Goal: Find specific page/section: Find specific page/section

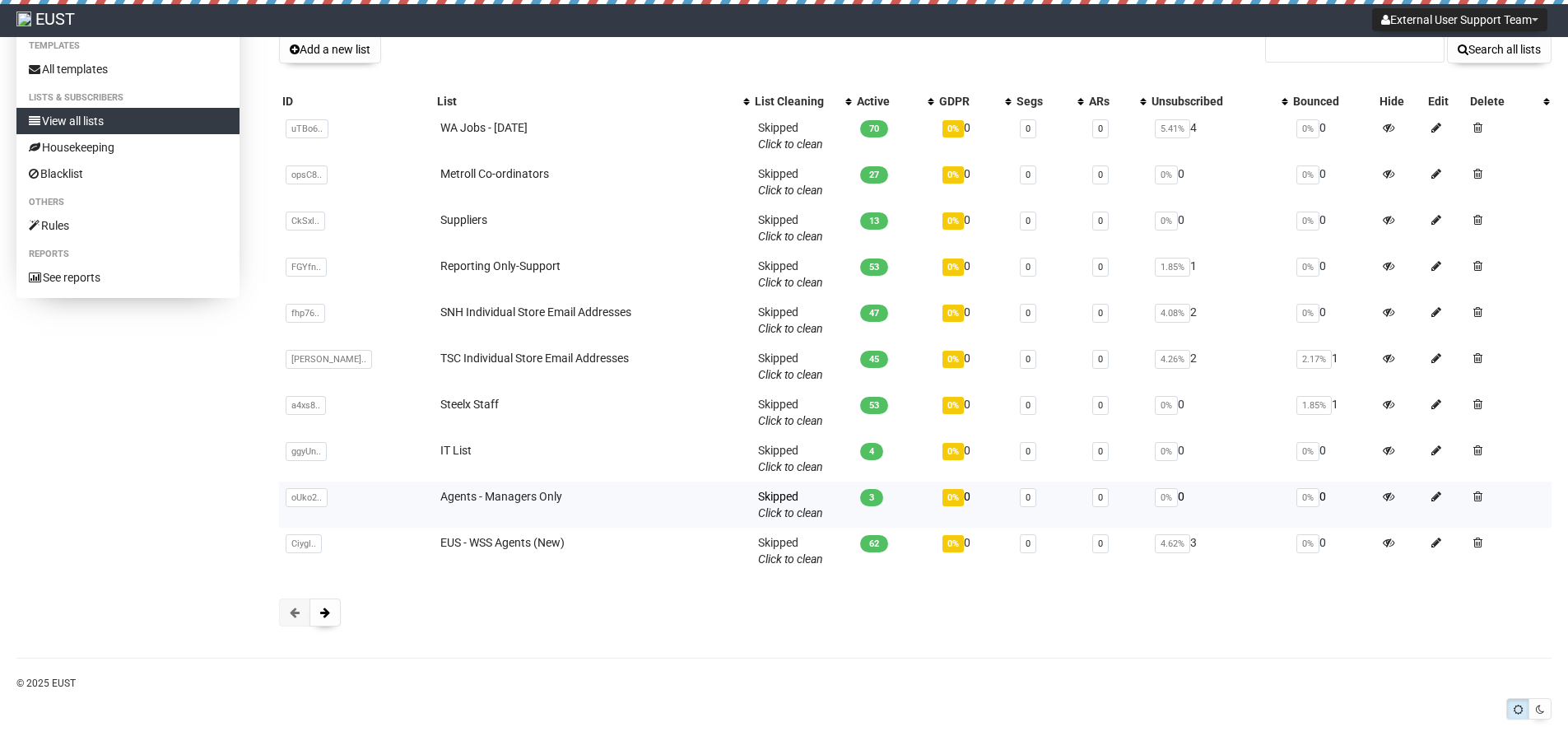
scroll to position [101, 0]
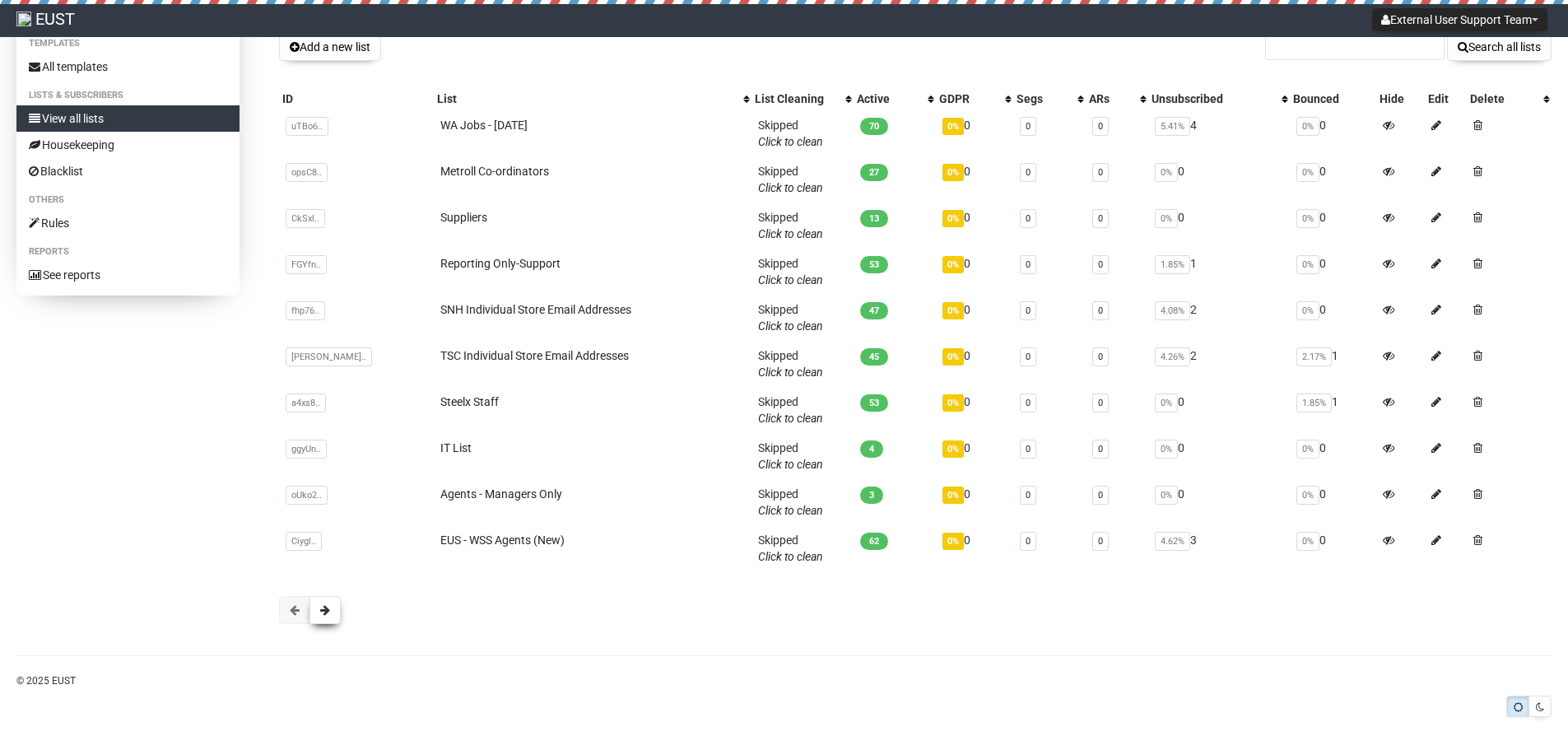
click at [321, 611] on span at bounding box center [325, 610] width 10 height 12
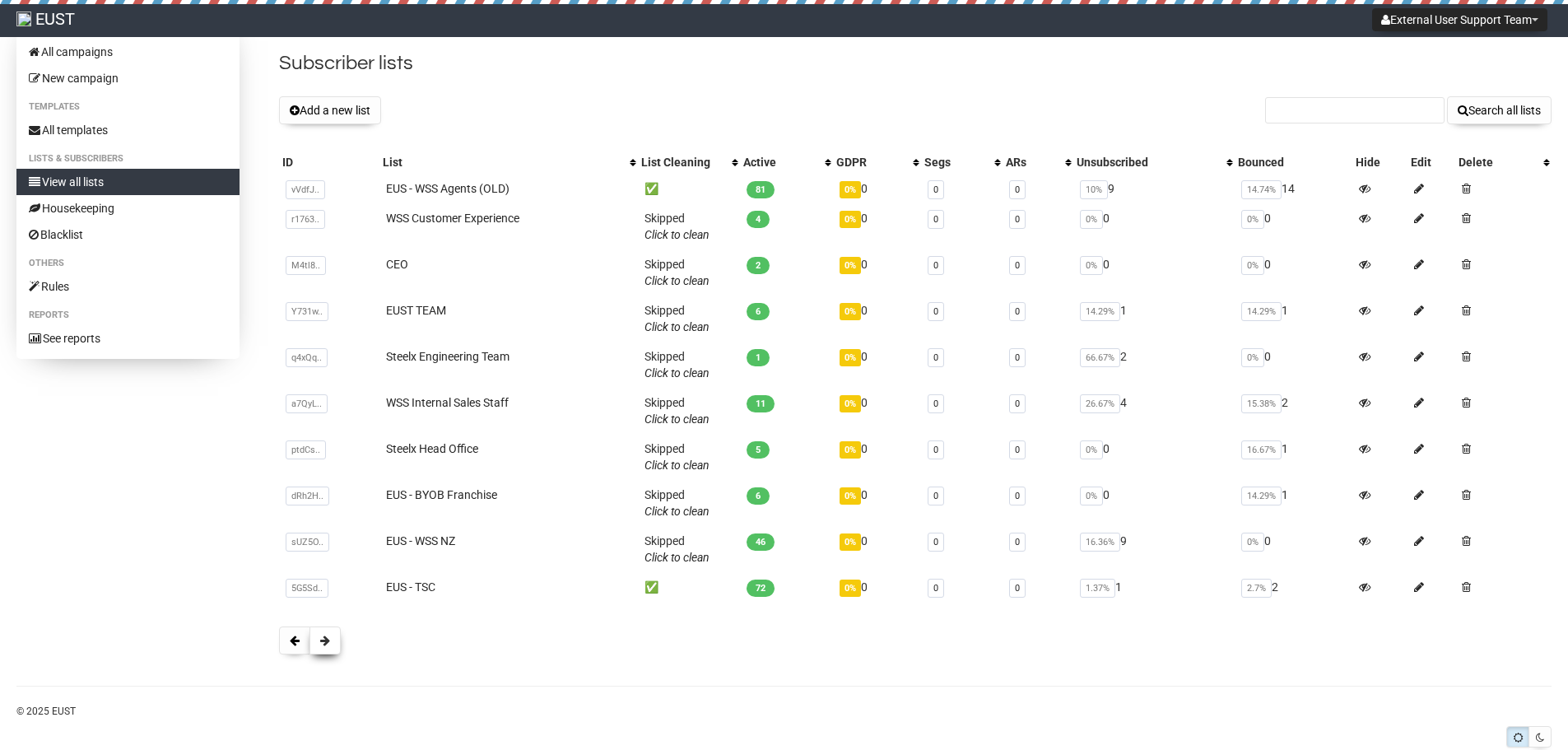
scroll to position [68, 0]
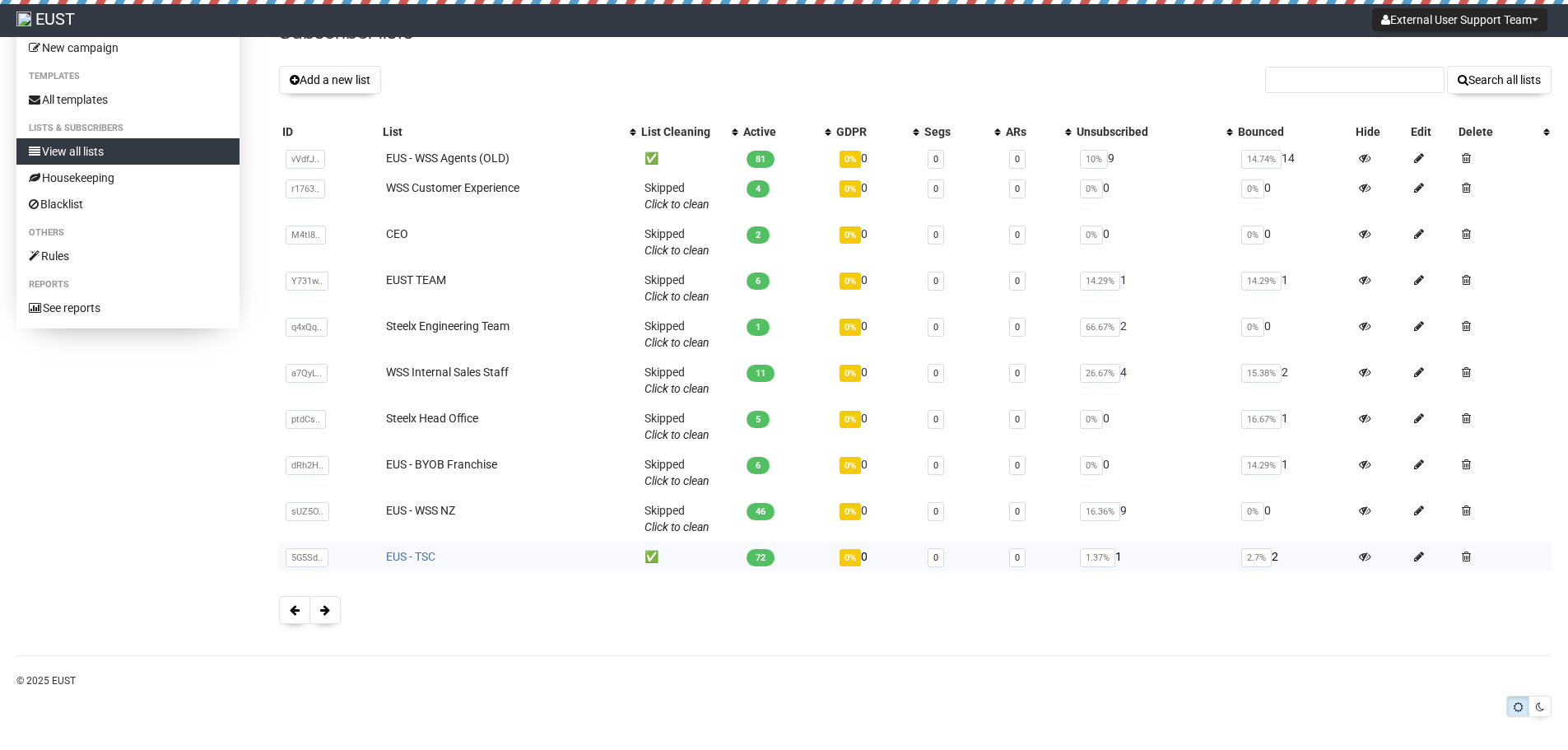
click at [415, 551] on link "EUS - TSC" at bounding box center [410, 556] width 49 height 13
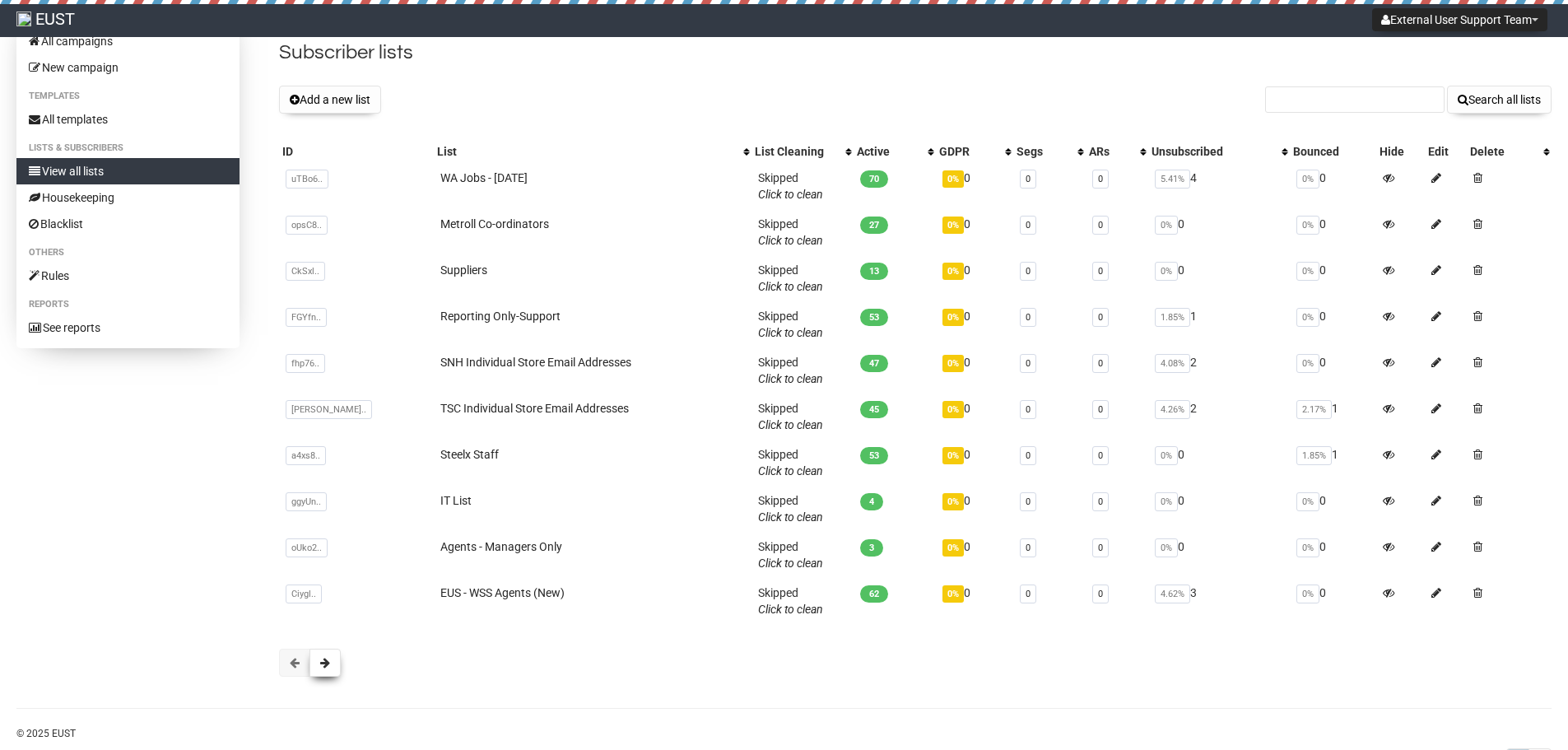
scroll to position [101, 0]
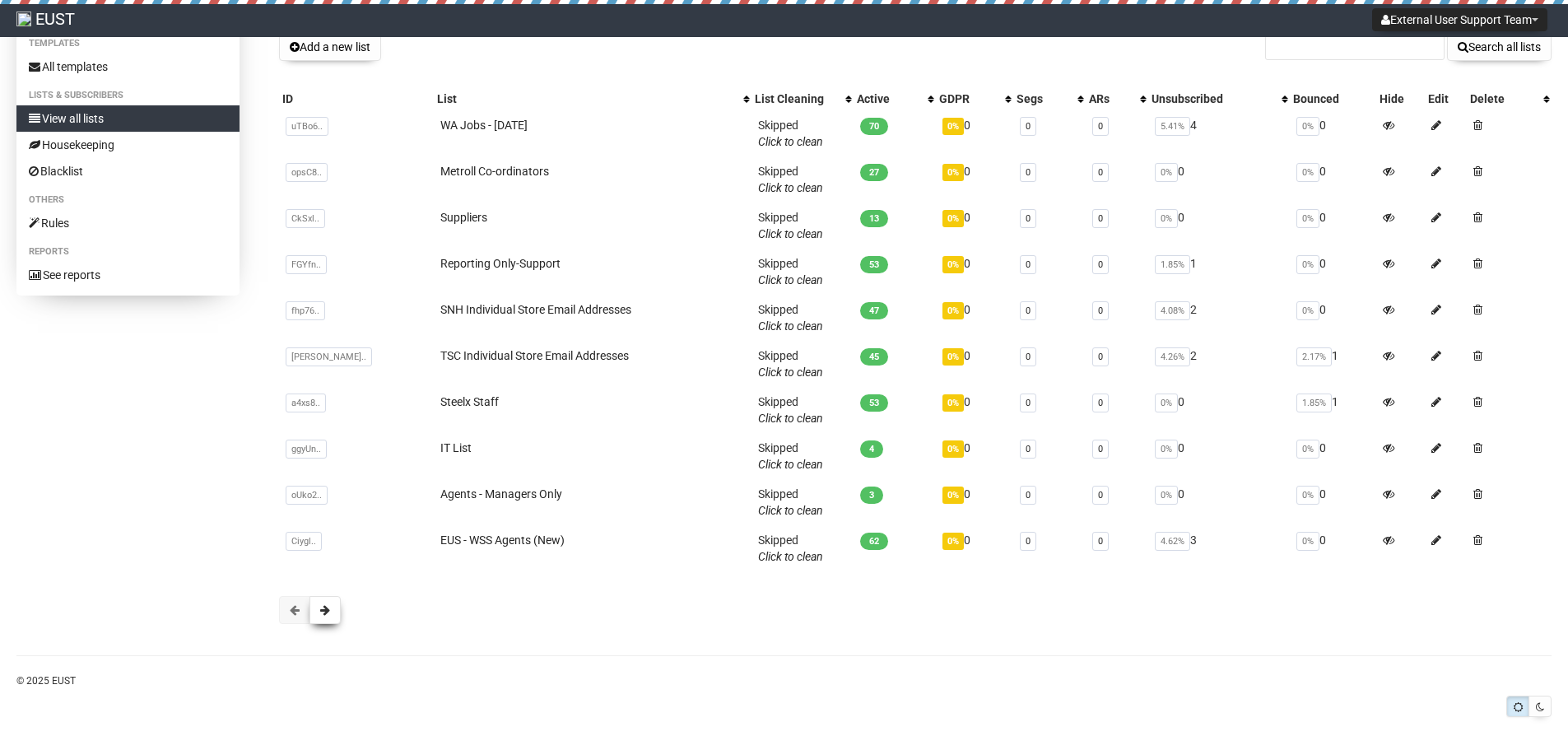
click at [321, 607] on span at bounding box center [325, 610] width 10 height 12
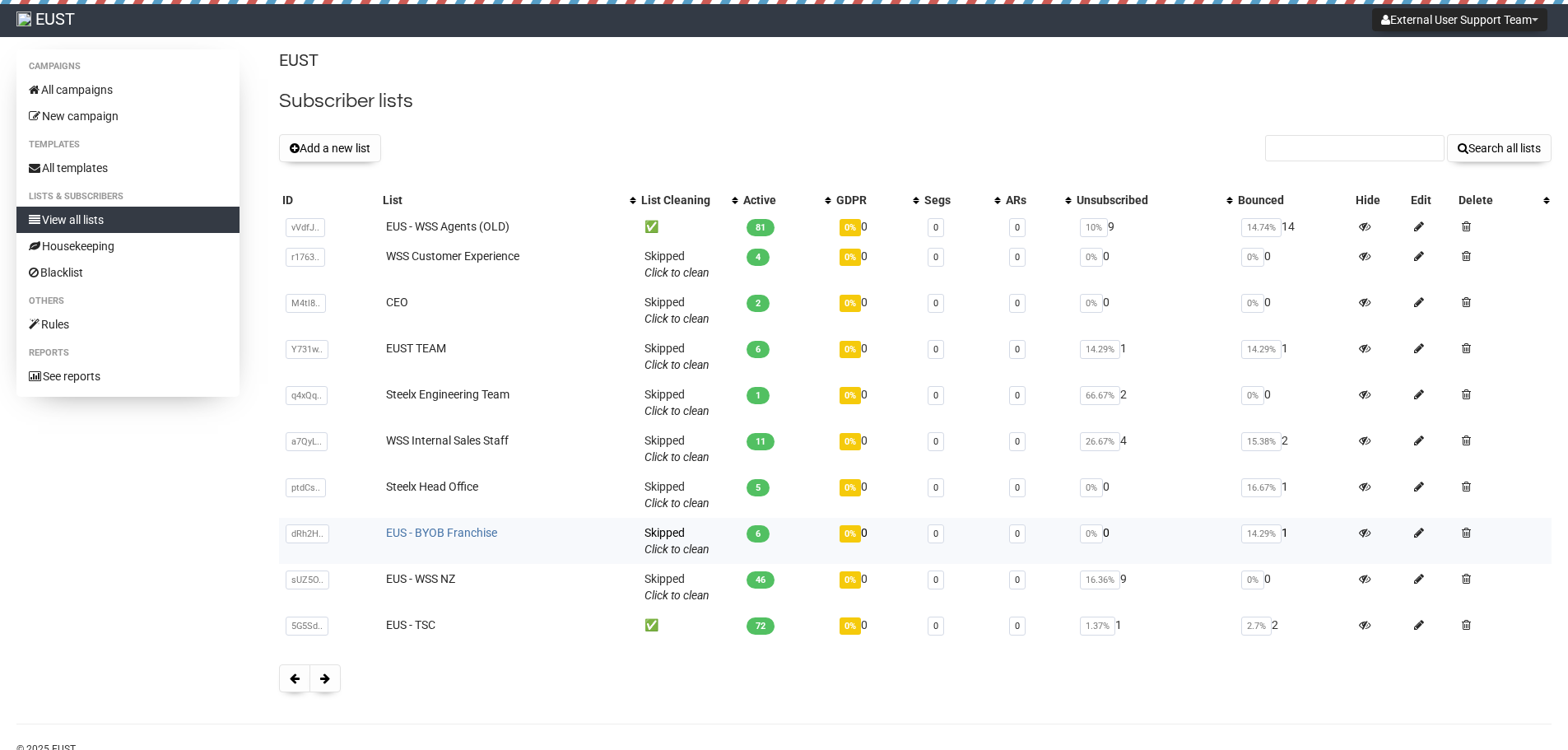
click at [404, 531] on link "EUS - BYOB Franchise" at bounding box center [441, 533] width 111 height 13
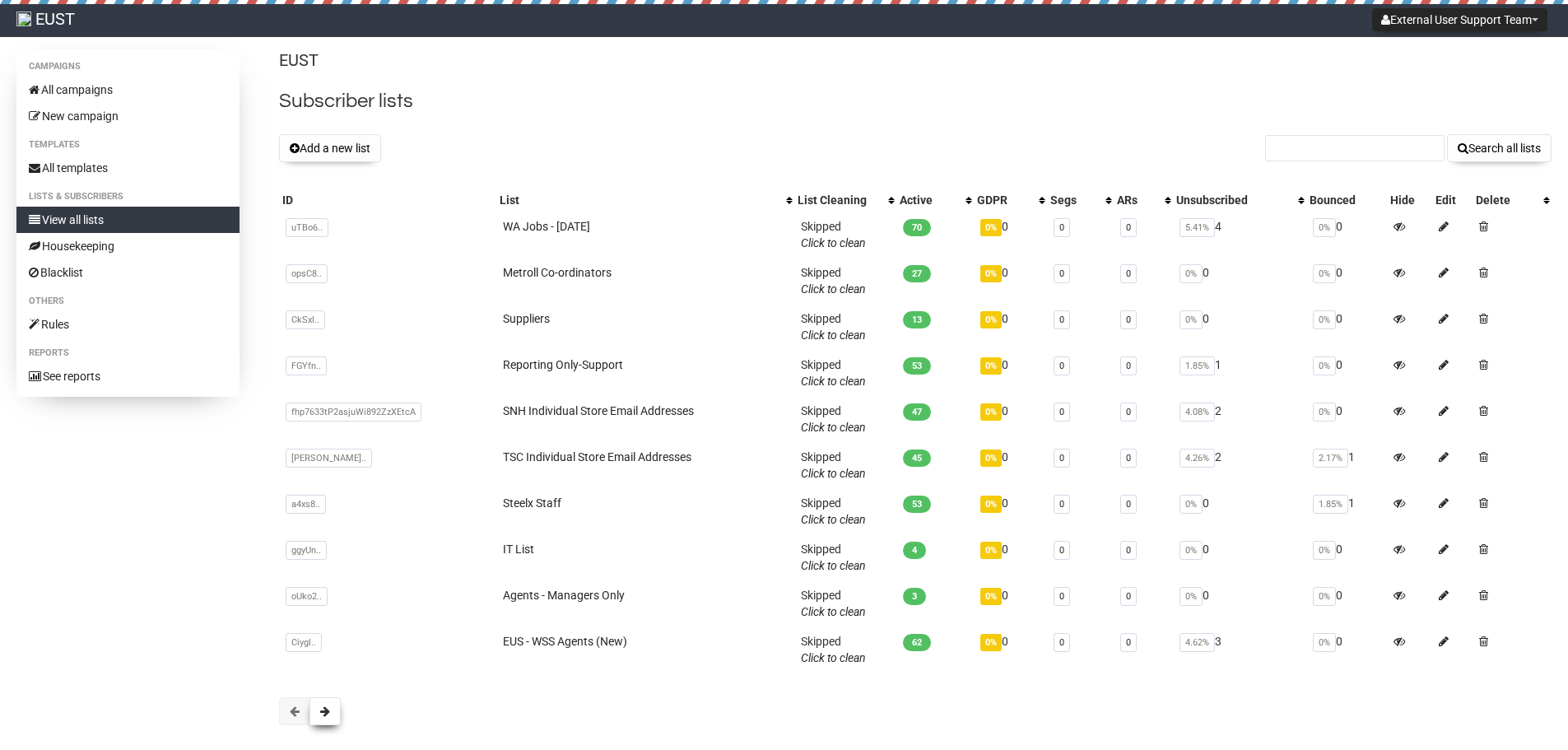
click at [328, 711] on span at bounding box center [325, 711] width 10 height 12
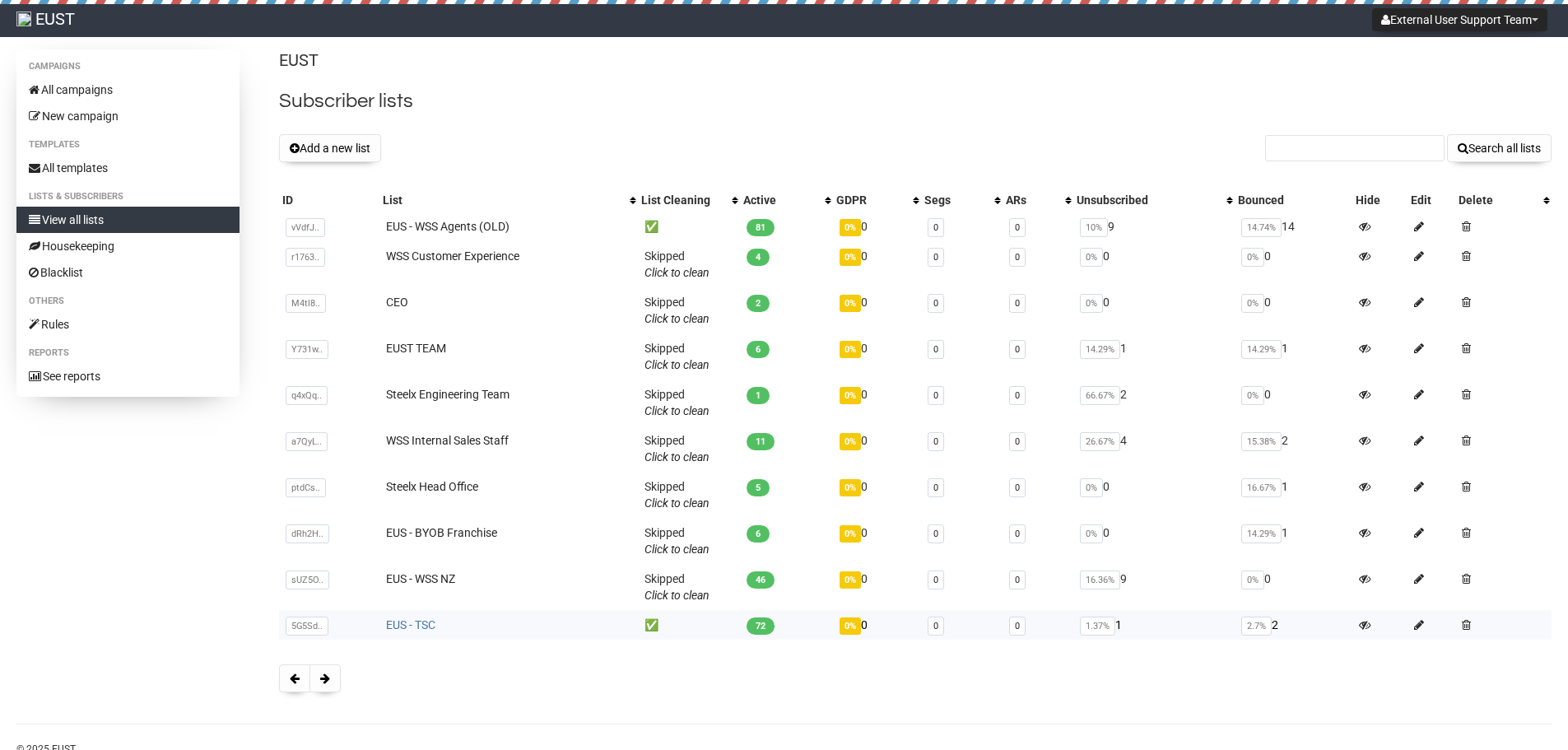
click at [416, 627] on link "EUS - TSC" at bounding box center [410, 625] width 49 height 13
